Goal: Communication & Community: Answer question/provide support

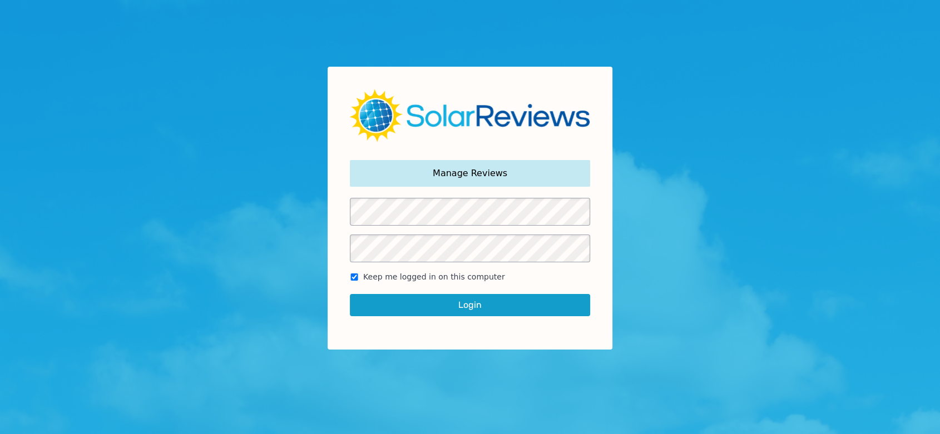
click at [406, 305] on button "Login" at bounding box center [470, 305] width 240 height 22
click at [520, 304] on button "Login" at bounding box center [470, 305] width 240 height 22
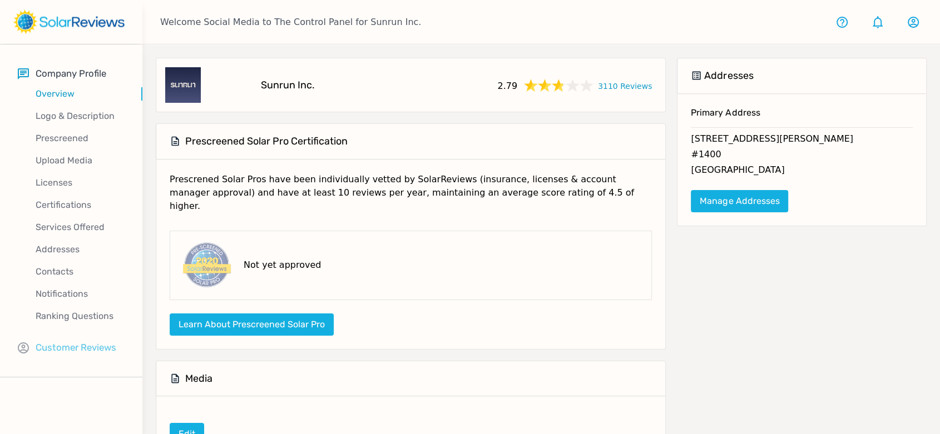
click at [97, 345] on p "Customer Reviews" at bounding box center [76, 348] width 81 height 14
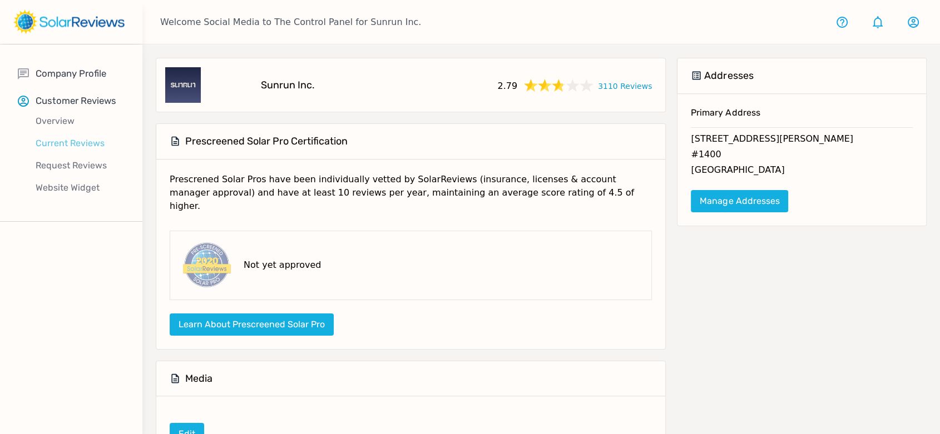
click at [64, 144] on p "Current Reviews" at bounding box center [80, 143] width 125 height 13
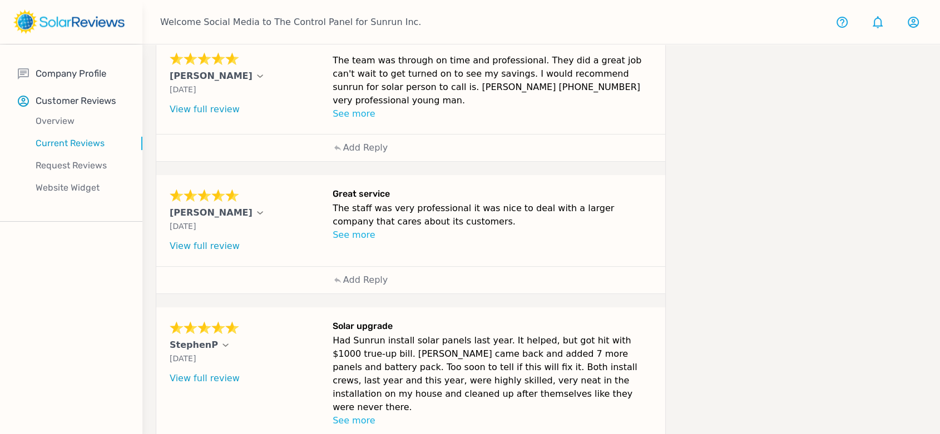
scroll to position [459, 0]
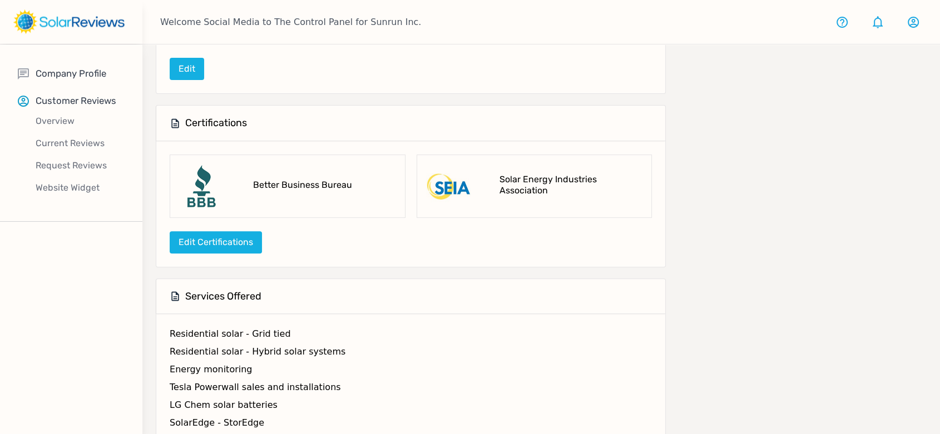
scroll to position [414, 0]
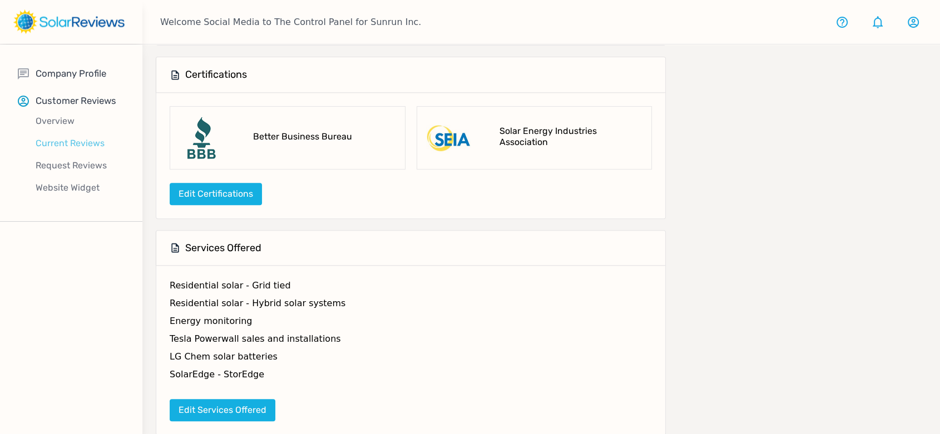
click at [56, 141] on p "Current Reviews" at bounding box center [80, 143] width 125 height 13
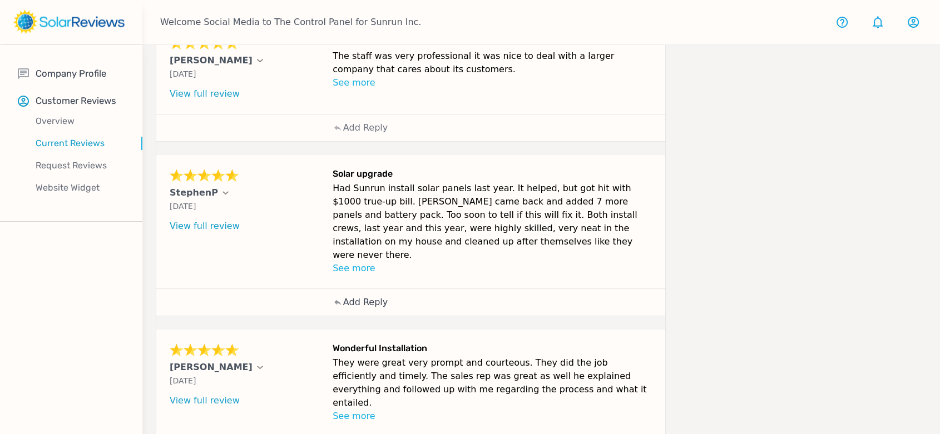
scroll to position [397, 0]
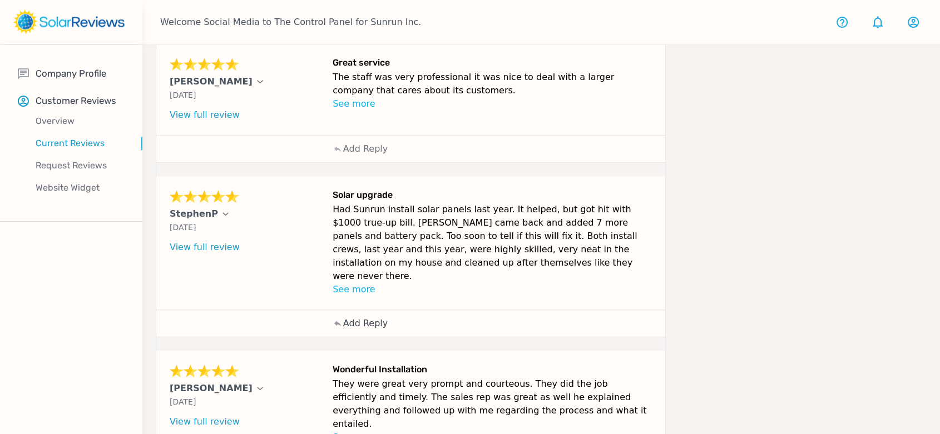
click at [364, 310] on div "Add Reply" at bounding box center [361, 323] width 67 height 27
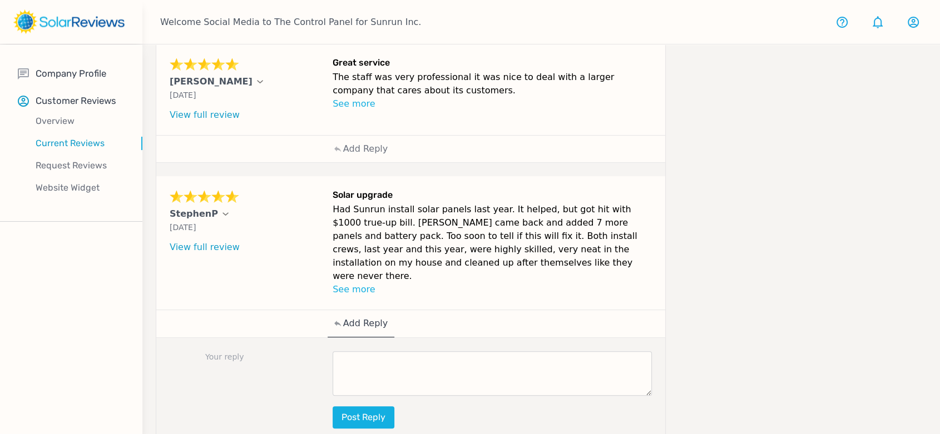
click at [492, 338] on div "Your reply Post reply" at bounding box center [410, 390] width 509 height 105
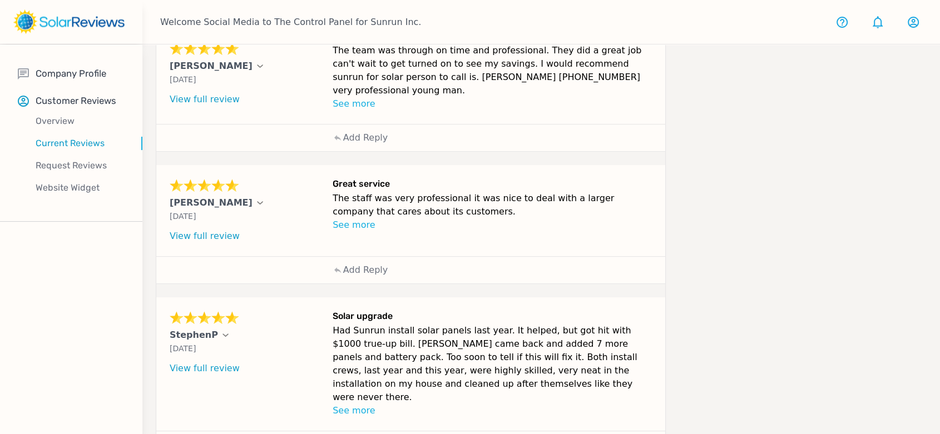
scroll to position [274, 0]
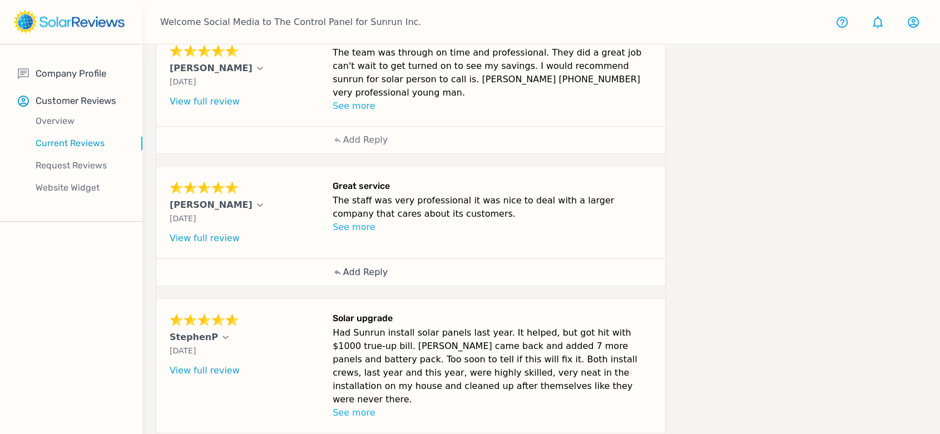
click at [352, 266] on p "Add Reply" at bounding box center [365, 272] width 45 height 13
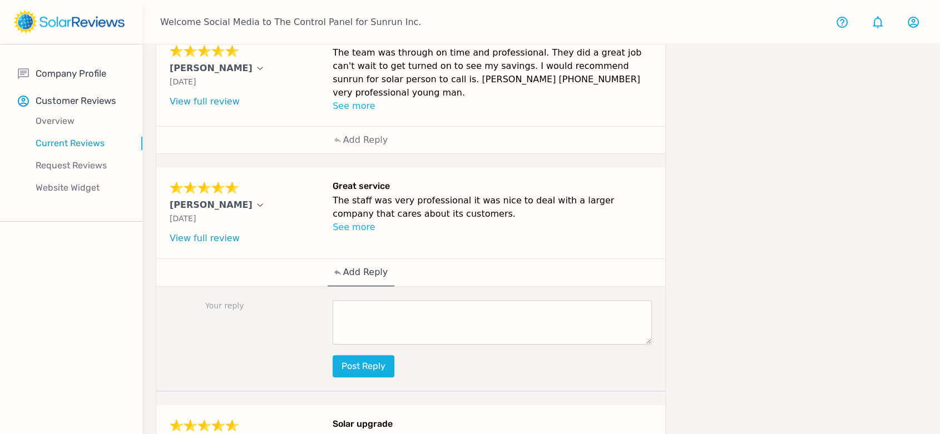
click at [423, 309] on textarea at bounding box center [492, 322] width 319 height 45
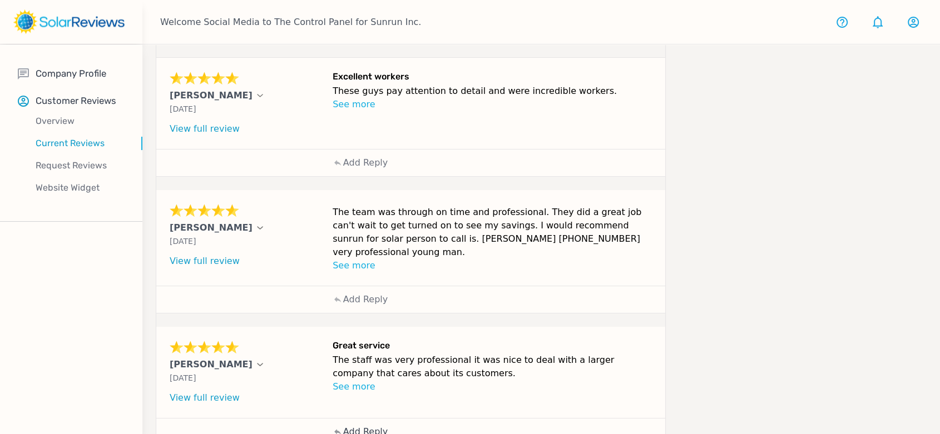
scroll to position [88, 0]
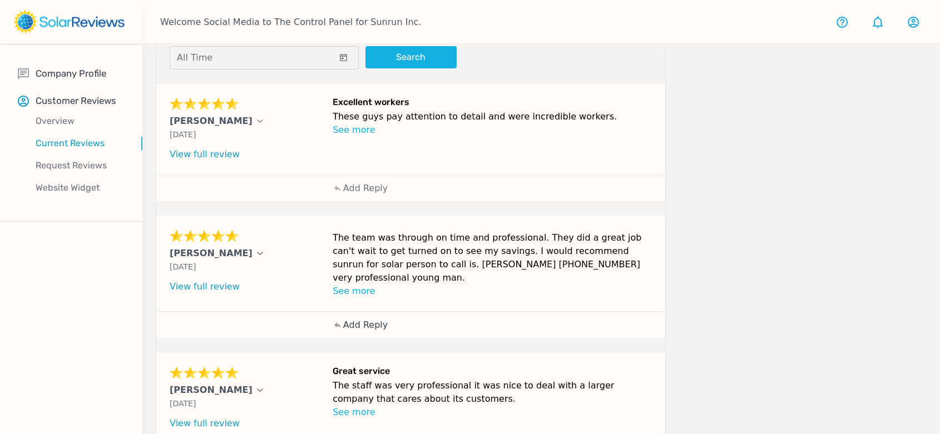
click at [358, 319] on p "Add Reply" at bounding box center [365, 325] width 45 height 13
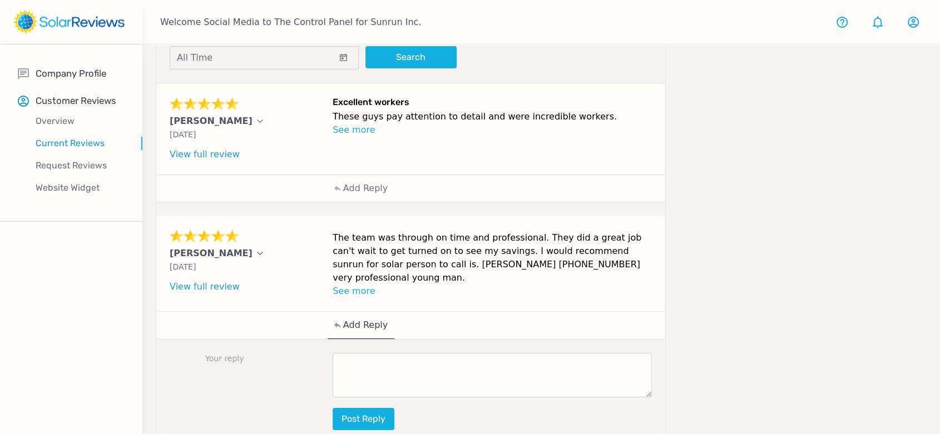
click at [419, 366] on textarea at bounding box center [492, 375] width 319 height 45
click at [367, 370] on textarea at bounding box center [492, 375] width 319 height 45
paste textarea "We're pleased to hear about the positive impact your representative, [PERSON_NA…"
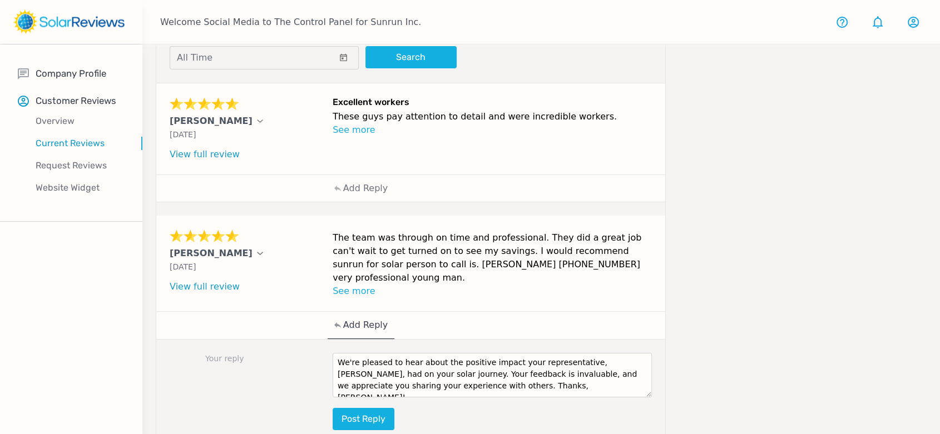
scroll to position [0, 0]
drag, startPoint x: 601, startPoint y: 357, endPoint x: 579, endPoint y: 357, distance: 22.3
click at [579, 357] on textarea "We're pleased to hear about the positive impact your representative, [PERSON_NA…" at bounding box center [492, 375] width 319 height 45
drag, startPoint x: 496, startPoint y: 386, endPoint x: 448, endPoint y: 368, distance: 50.5
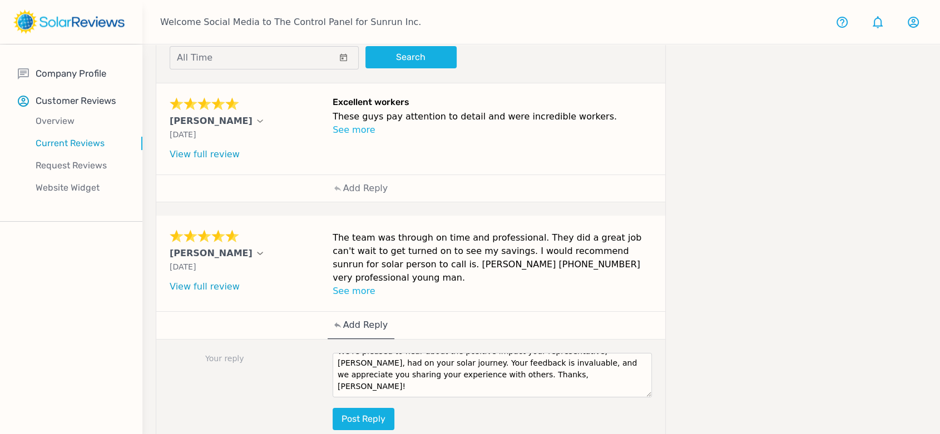
click at [448, 368] on textarea "We're pleased to hear about the positive impact your representative, [PERSON_NA…" at bounding box center [492, 375] width 319 height 45
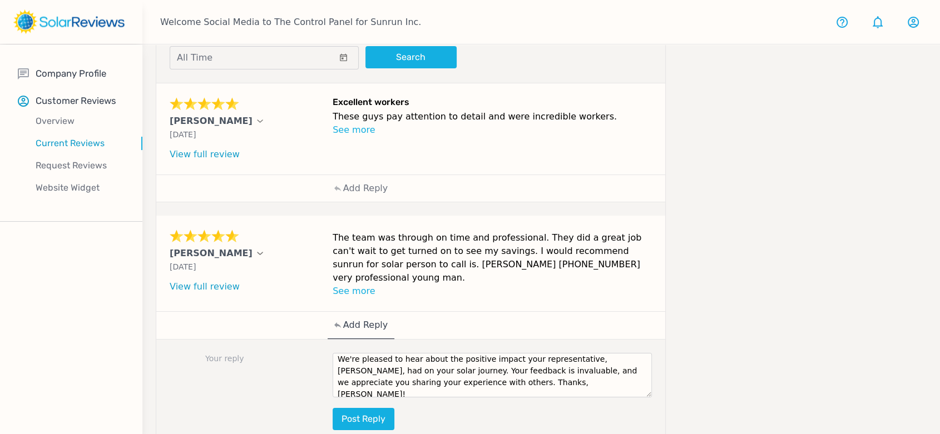
scroll to position [0, 0]
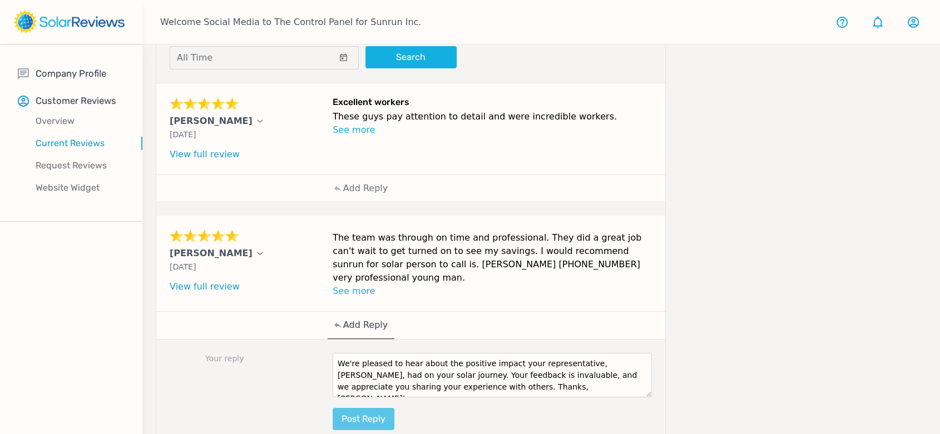
type textarea "We're pleased to hear about the positive impact your representative, [PERSON_NA…"
click at [392, 408] on button "Post reply" at bounding box center [364, 419] width 62 height 22
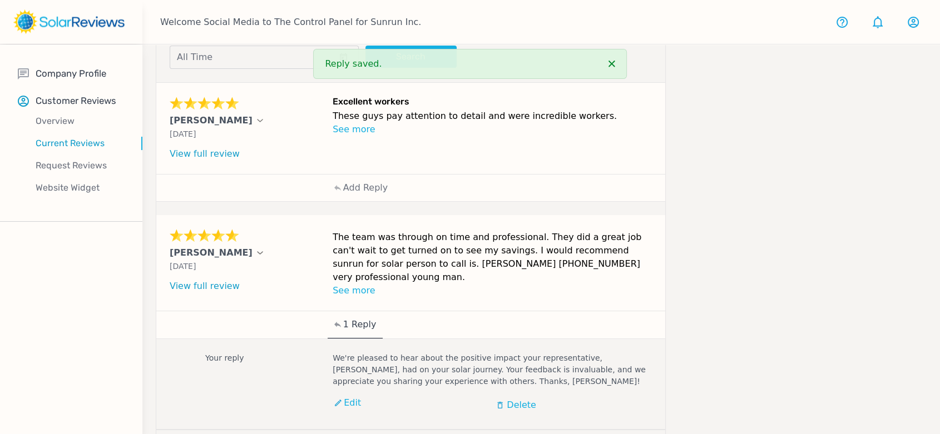
scroll to position [88, 0]
click at [374, 188] on p "Add Reply" at bounding box center [365, 188] width 45 height 13
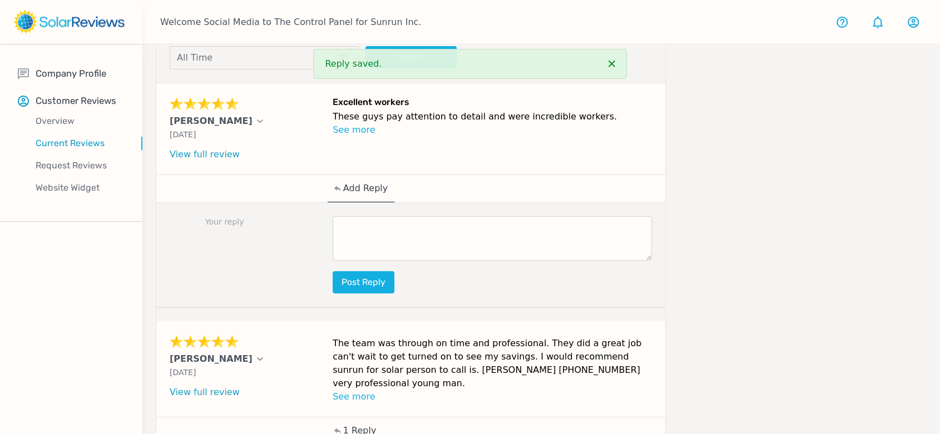
click at [427, 236] on textarea at bounding box center [492, 238] width 319 height 45
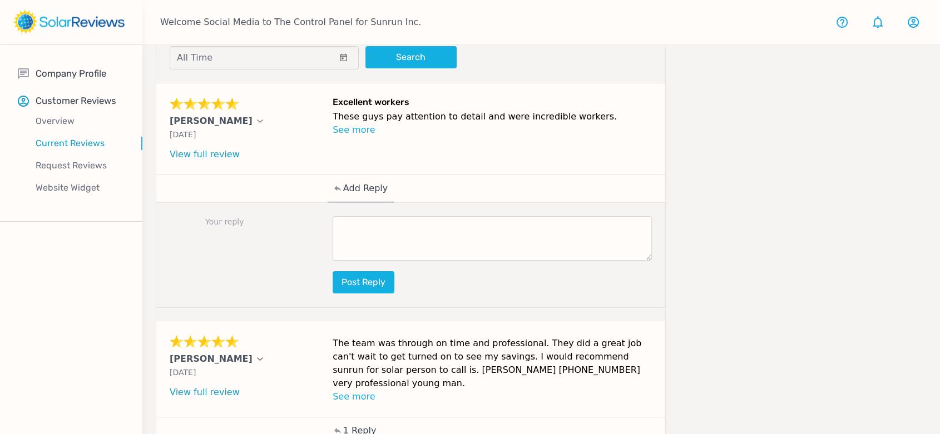
click at [411, 249] on textarea at bounding box center [492, 238] width 319 height 45
paste textarea "We are happy to hear that the Installation was quick and that everything ran sm…"
type textarea "We are happy to hear that the Installation was quick and that everything ran sm…"
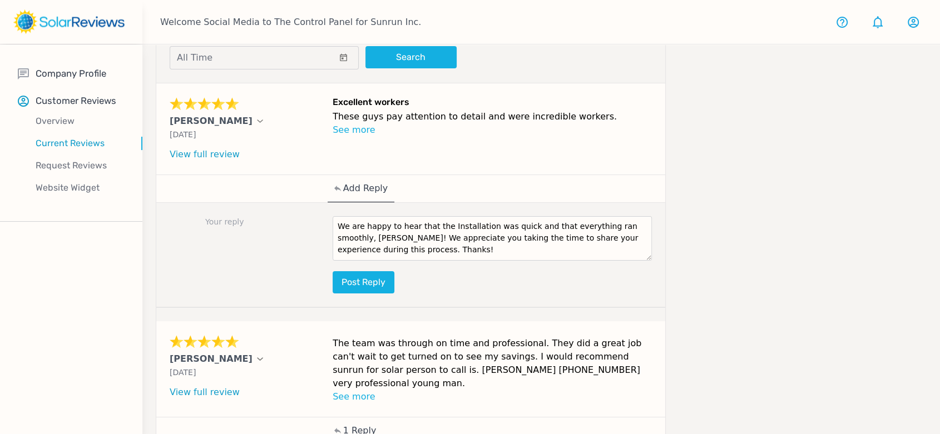
scroll to position [0, 0]
drag, startPoint x: 387, startPoint y: 244, endPoint x: 312, endPoint y: 220, distance: 79.3
click at [312, 220] on div "Your reply We are happy to hear that the Installation was quick and that everyt…" at bounding box center [410, 255] width 509 height 105
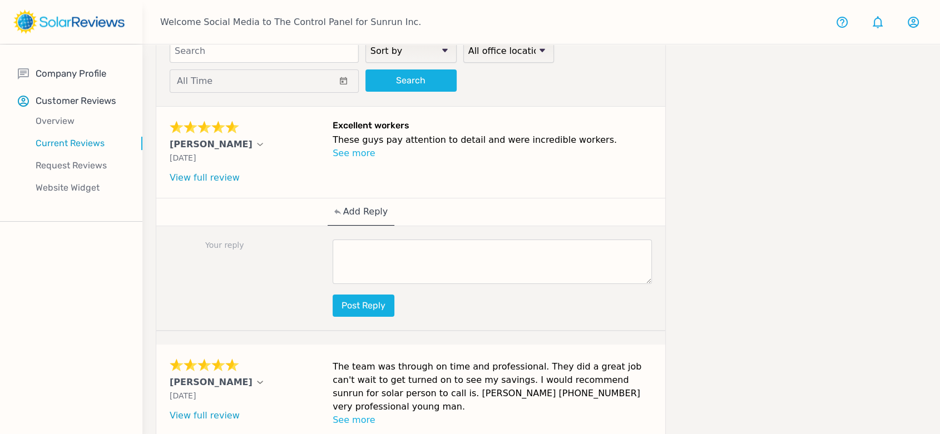
scroll to position [27, 0]
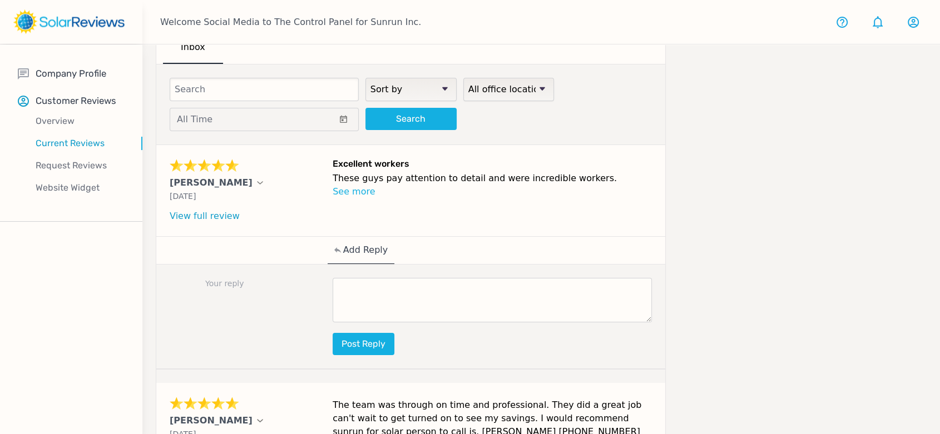
click at [422, 310] on textarea at bounding box center [492, 300] width 319 height 45
click at [356, 284] on textarea at bounding box center [492, 300] width 319 height 45
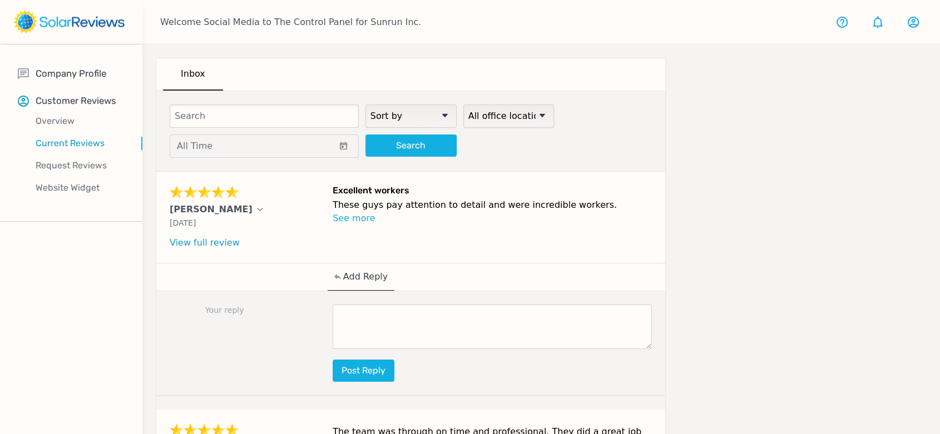
scroll to position [0, 0]
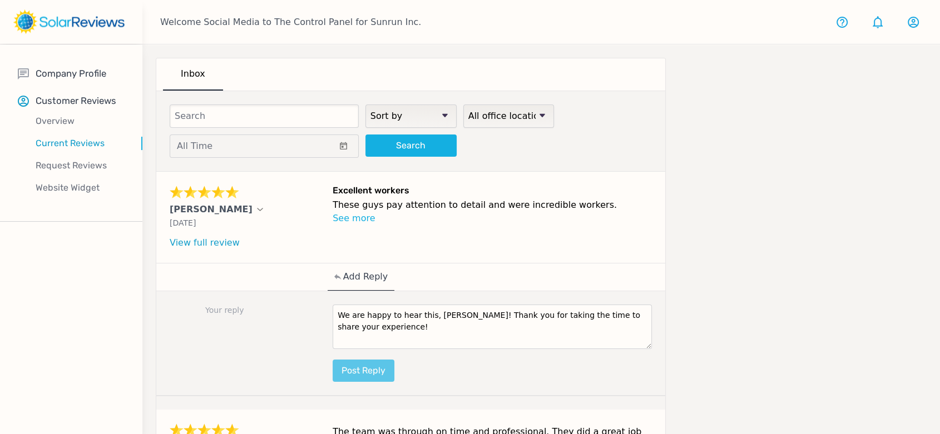
type textarea "We are happy to hear this, [PERSON_NAME]! Thank you for taking the time to shar…"
click at [369, 366] on button "Post reply" at bounding box center [364, 371] width 62 height 22
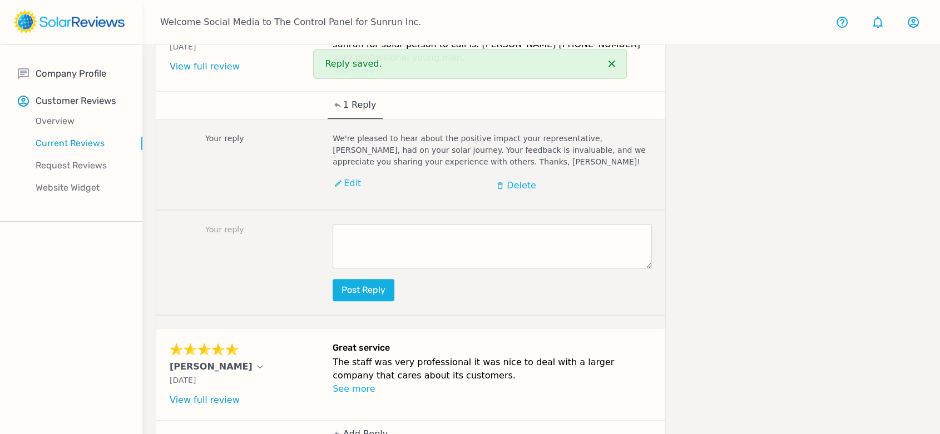
scroll to position [618, 0]
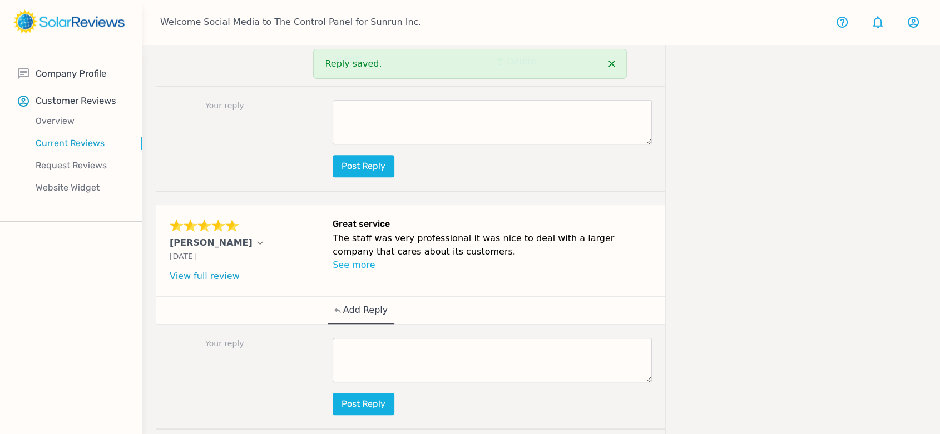
click at [444, 338] on textarea at bounding box center [492, 360] width 319 height 45
click at [465, 338] on textarea at bounding box center [492, 360] width 319 height 45
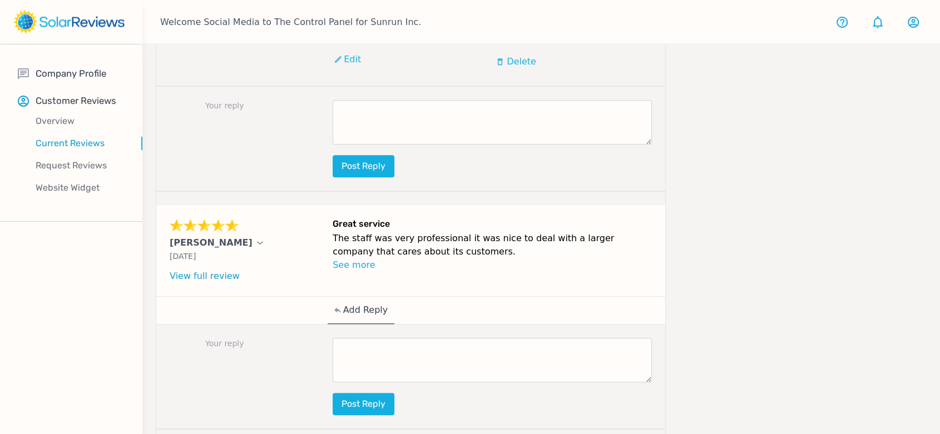
click at [446, 338] on textarea at bounding box center [492, 360] width 319 height 45
click at [388, 338] on textarea at bounding box center [492, 360] width 319 height 45
paste textarea "Thank you for sharing your positive experience with us, [PERSON_NAME]! We're de…"
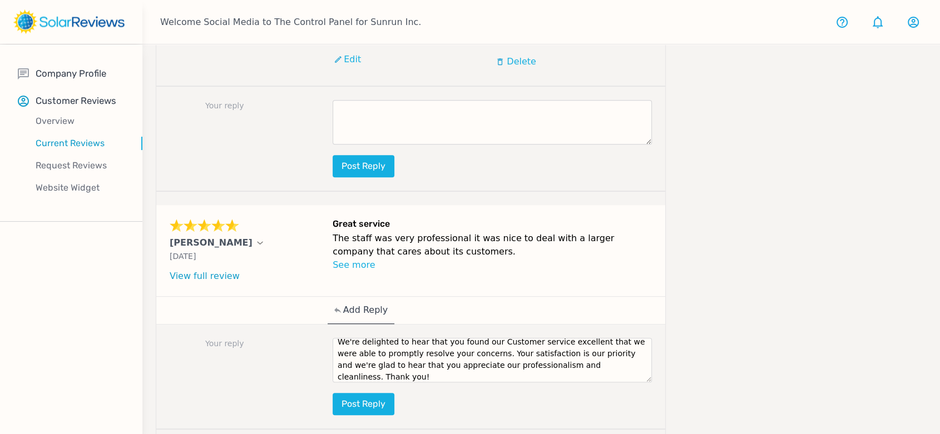
scroll to position [0, 0]
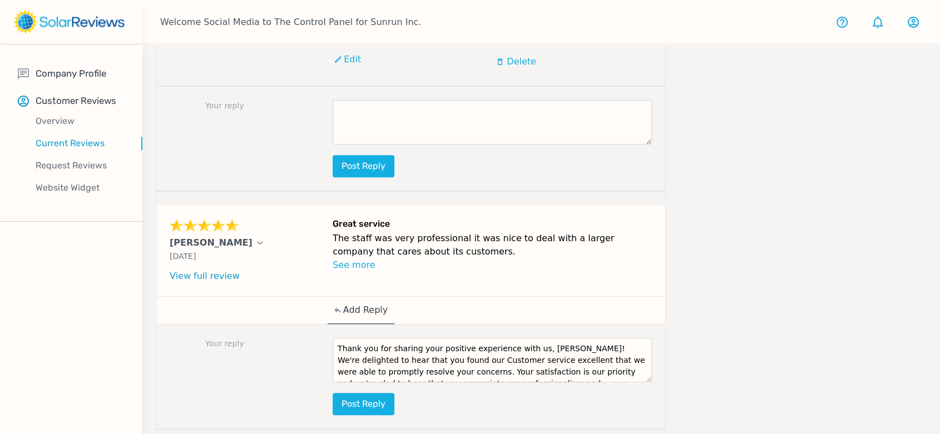
drag, startPoint x: 552, startPoint y: 328, endPoint x: 529, endPoint y: 328, distance: 23.4
click at [529, 338] on textarea "Thank you for sharing your positive experience with us, [PERSON_NAME]! We're de…" at bounding box center [492, 360] width 319 height 45
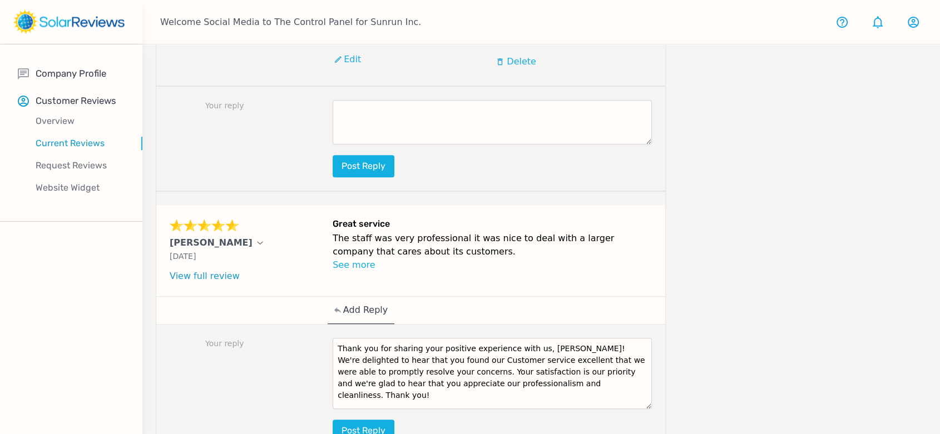
drag, startPoint x: 648, startPoint y: 356, endPoint x: 648, endPoint y: 389, distance: 33.4
click at [648, 389] on textarea "Thank you for sharing your positive experience with us, [PERSON_NAME]! We're de…" at bounding box center [492, 373] width 319 height 71
click at [483, 340] on textarea "Thank you for sharing your positive experience with us, [PERSON_NAME]! We're de…" at bounding box center [492, 376] width 319 height 77
drag, startPoint x: 507, startPoint y: 364, endPoint x: 312, endPoint y: 323, distance: 200.1
click at [312, 325] on div "Your reply Thank you for sharing your positive experience with us, [PERSON_NAME…" at bounding box center [410, 394] width 509 height 138
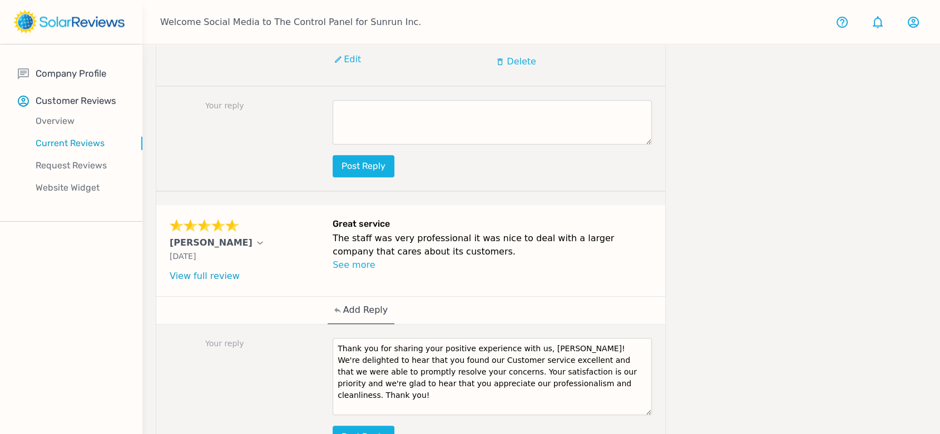
paste textarea "[PERSON_NAME]! We're delighted to hear that our team was there to ensure this w…"
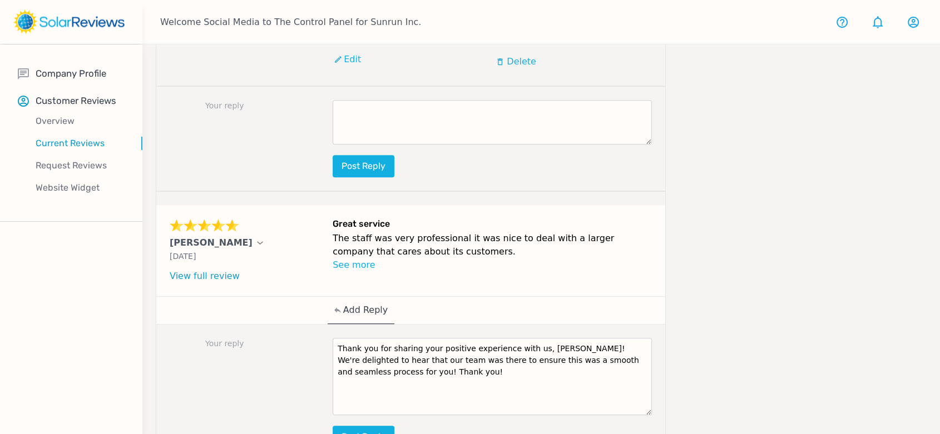
drag, startPoint x: 554, startPoint y: 328, endPoint x: 527, endPoint y: 328, distance: 26.7
click at [527, 338] on textarea "Thank you for sharing your positive experience with us, [PERSON_NAME]! We're de…" at bounding box center [492, 376] width 319 height 77
click at [529, 365] on textarea "Thank you for sharing your positive experience with us, [PERSON_NAME]! We're de…" at bounding box center [492, 376] width 319 height 77
type textarea "Thank you for sharing your positive experience with us, [PERSON_NAME]! We're de…"
click at [374, 426] on button "Post reply" at bounding box center [364, 437] width 62 height 22
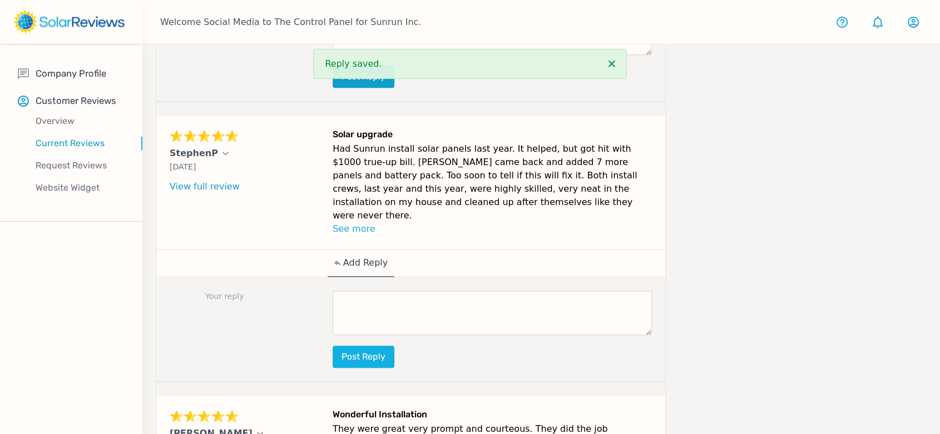
scroll to position [1050, 0]
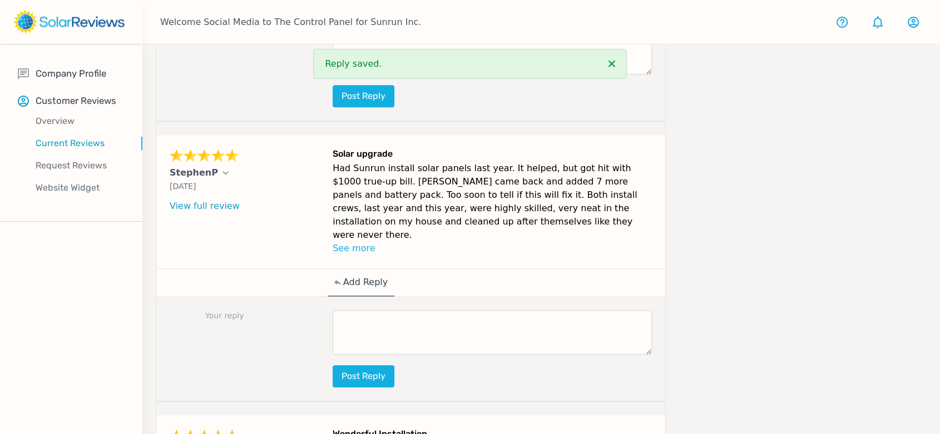
click at [488, 310] on textarea at bounding box center [492, 332] width 319 height 45
click at [468, 310] on textarea at bounding box center [492, 332] width 319 height 45
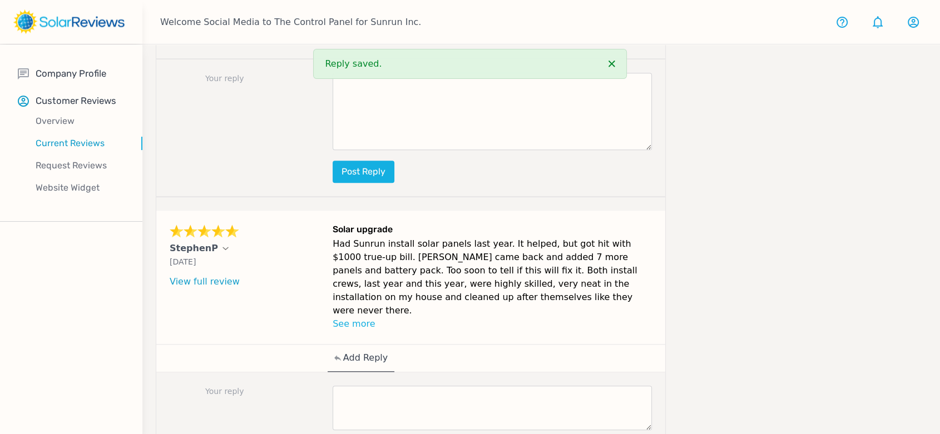
scroll to position [964, 0]
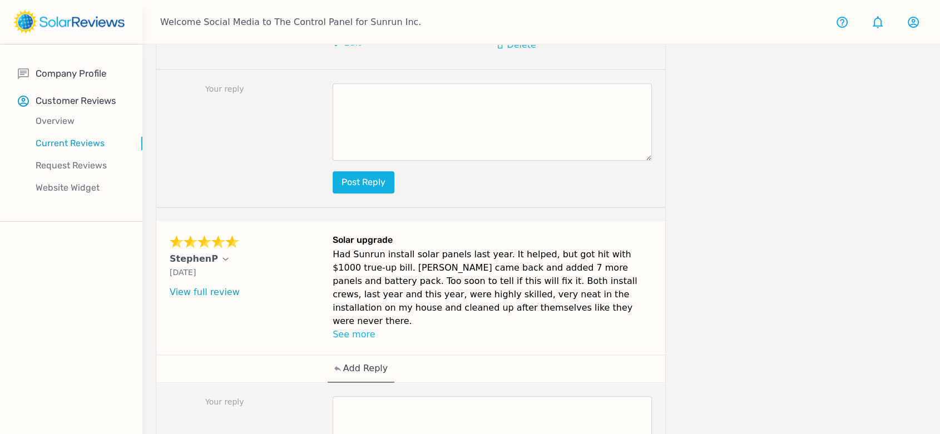
click at [382, 397] on textarea at bounding box center [492, 419] width 319 height 45
paste textarea "We're thrilled you had a good experience, [Customer Name]! We really appreciate…"
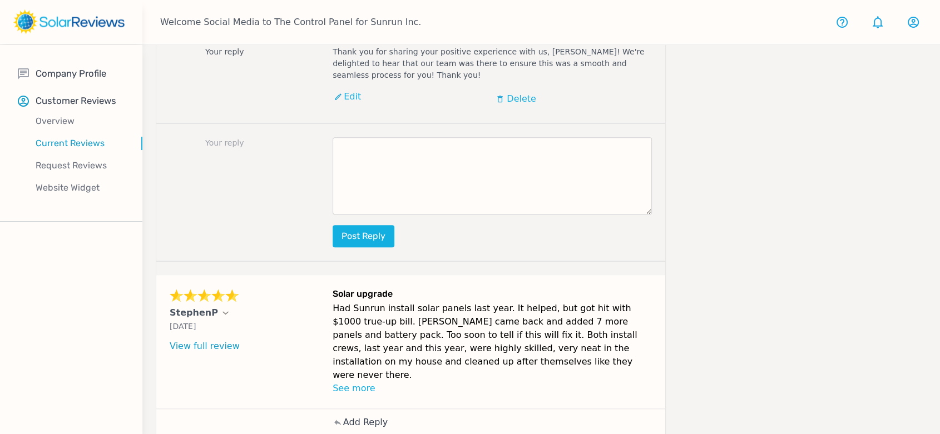
scroll to position [1026, 0]
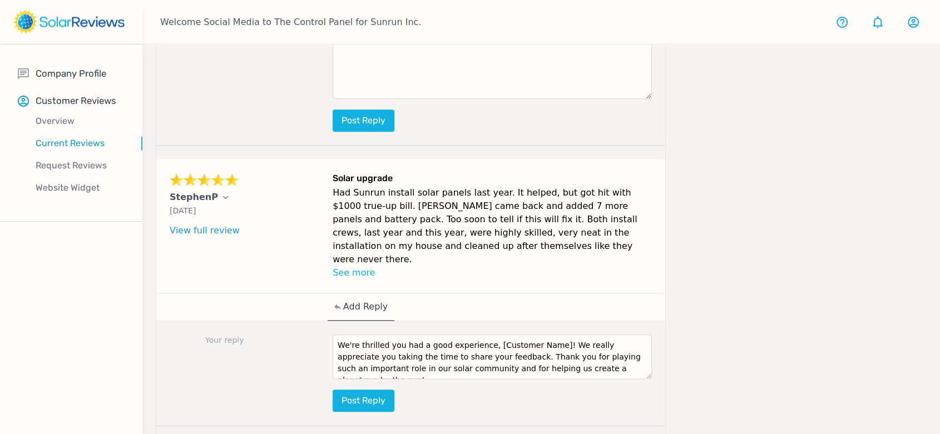
drag, startPoint x: 545, startPoint y: 297, endPoint x: 483, endPoint y: 290, distance: 62.1
click at [483, 335] on textarea "We're thrilled you had a good experience, [Customer Name]! We really appreciate…" at bounding box center [492, 357] width 319 height 45
type textarea "We're thrilled you had a good experience, [PERSON_NAME]! We really appreciate y…"
click at [384, 390] on button "Post reply" at bounding box center [364, 401] width 62 height 22
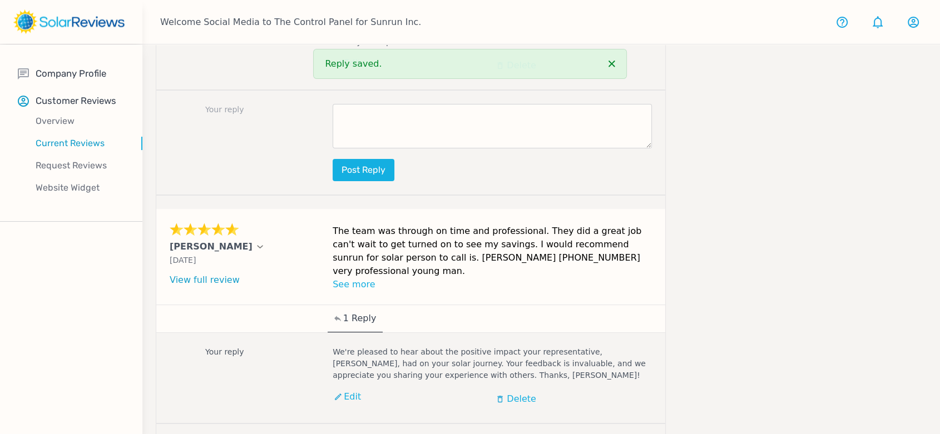
scroll to position [189, 0]
